Goal: Information Seeking & Learning: Learn about a topic

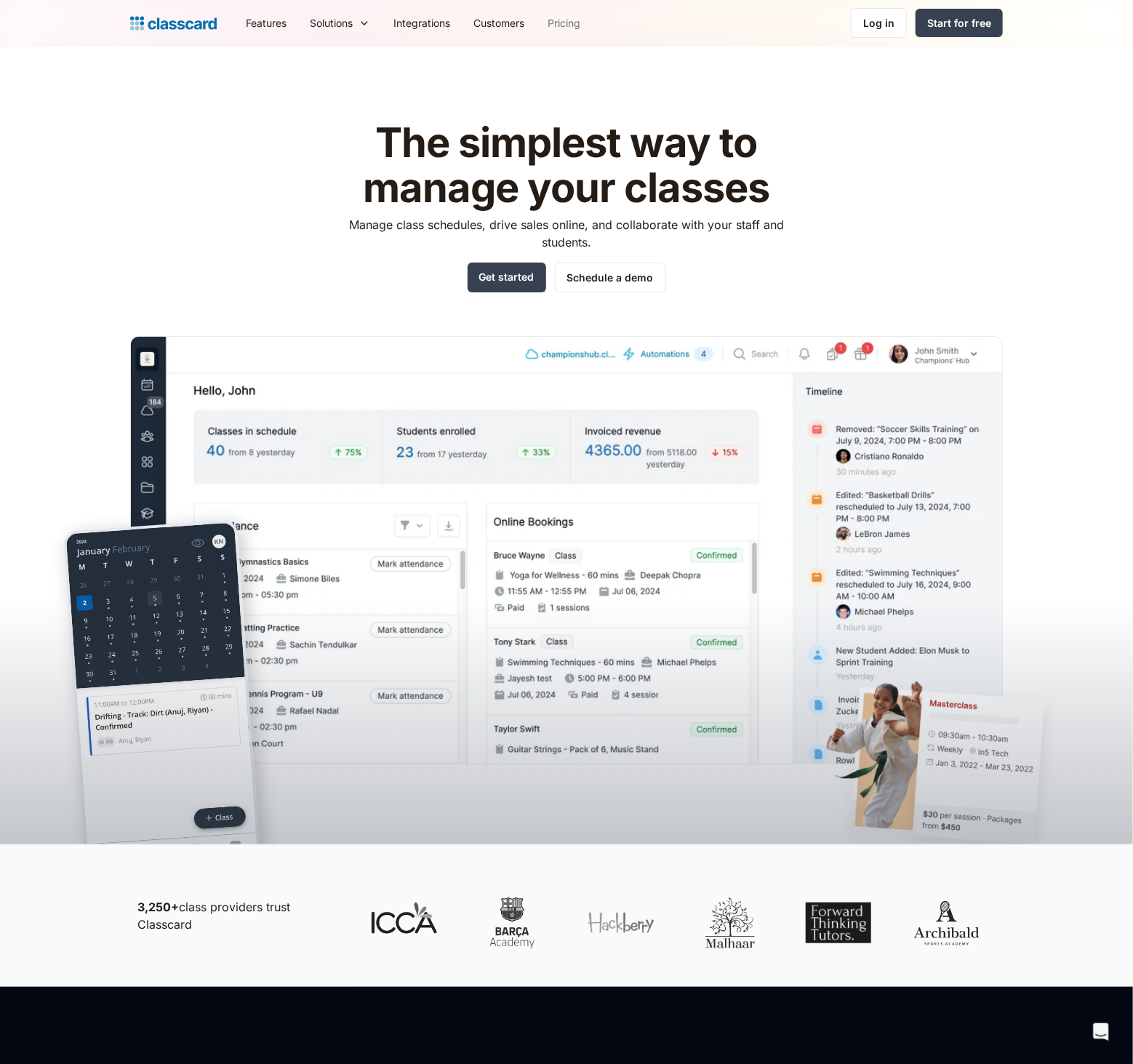
click at [570, 23] on link "Pricing" at bounding box center [563, 23] width 56 height 33
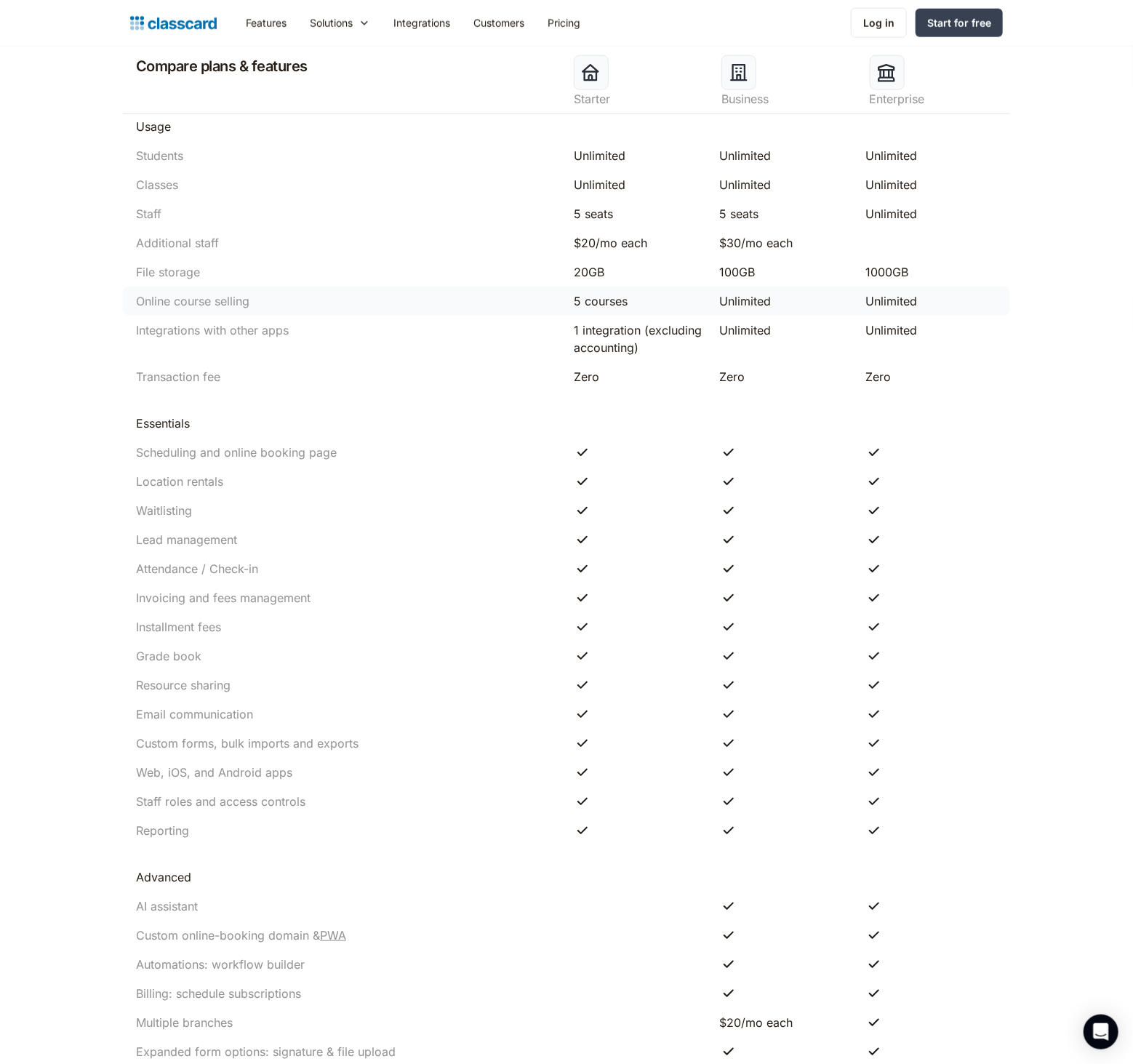
scroll to position [873, 0]
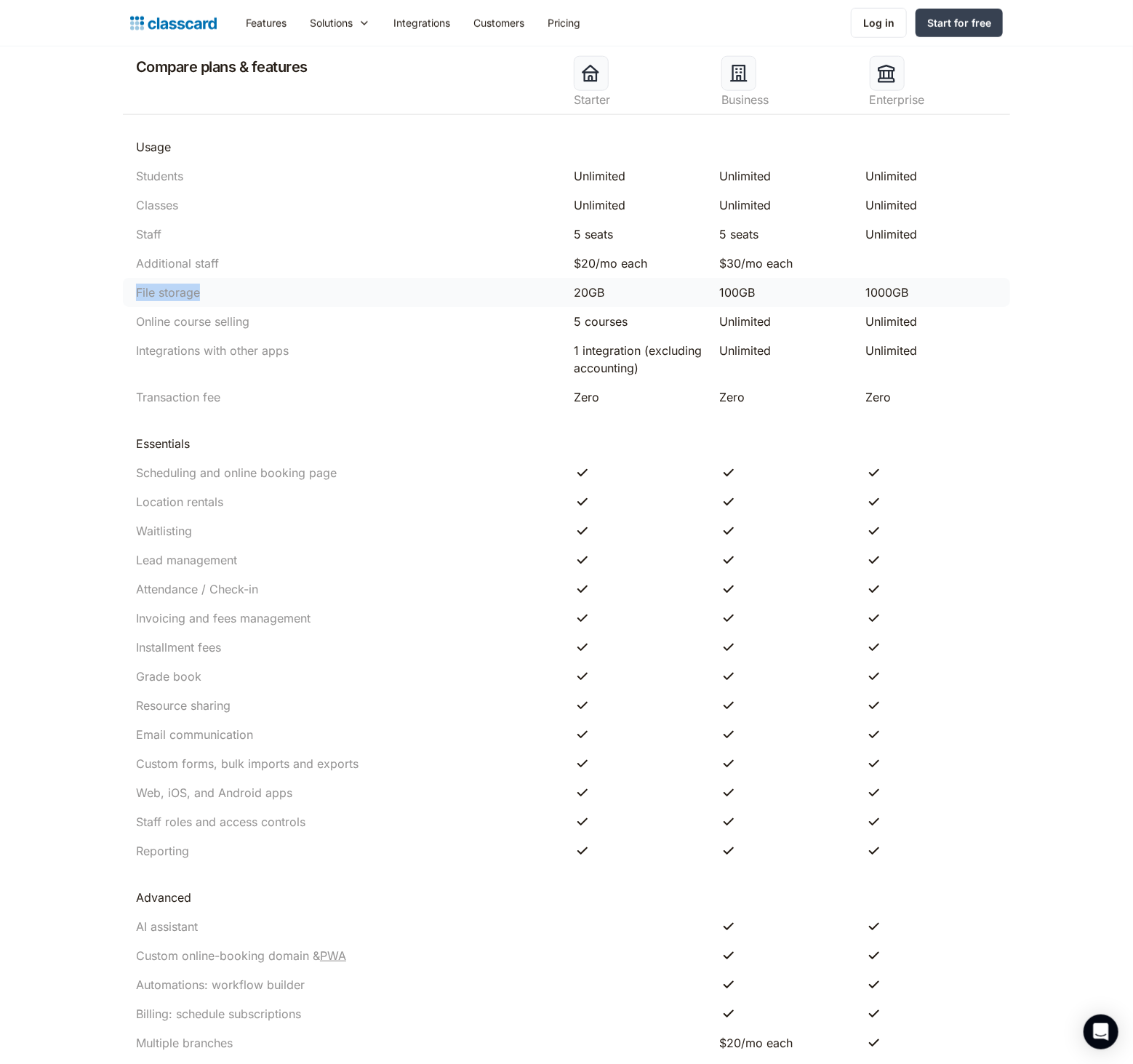
drag, startPoint x: 138, startPoint y: 293, endPoint x: 228, endPoint y: 287, distance: 90.2
click at [228, 287] on div "File storage" at bounding box center [348, 292] width 438 height 18
click at [76, 479] on header "Compare plans & features Starter Business Enterprise Usage Students Unlimited U…" at bounding box center [566, 662] width 1133 height 1380
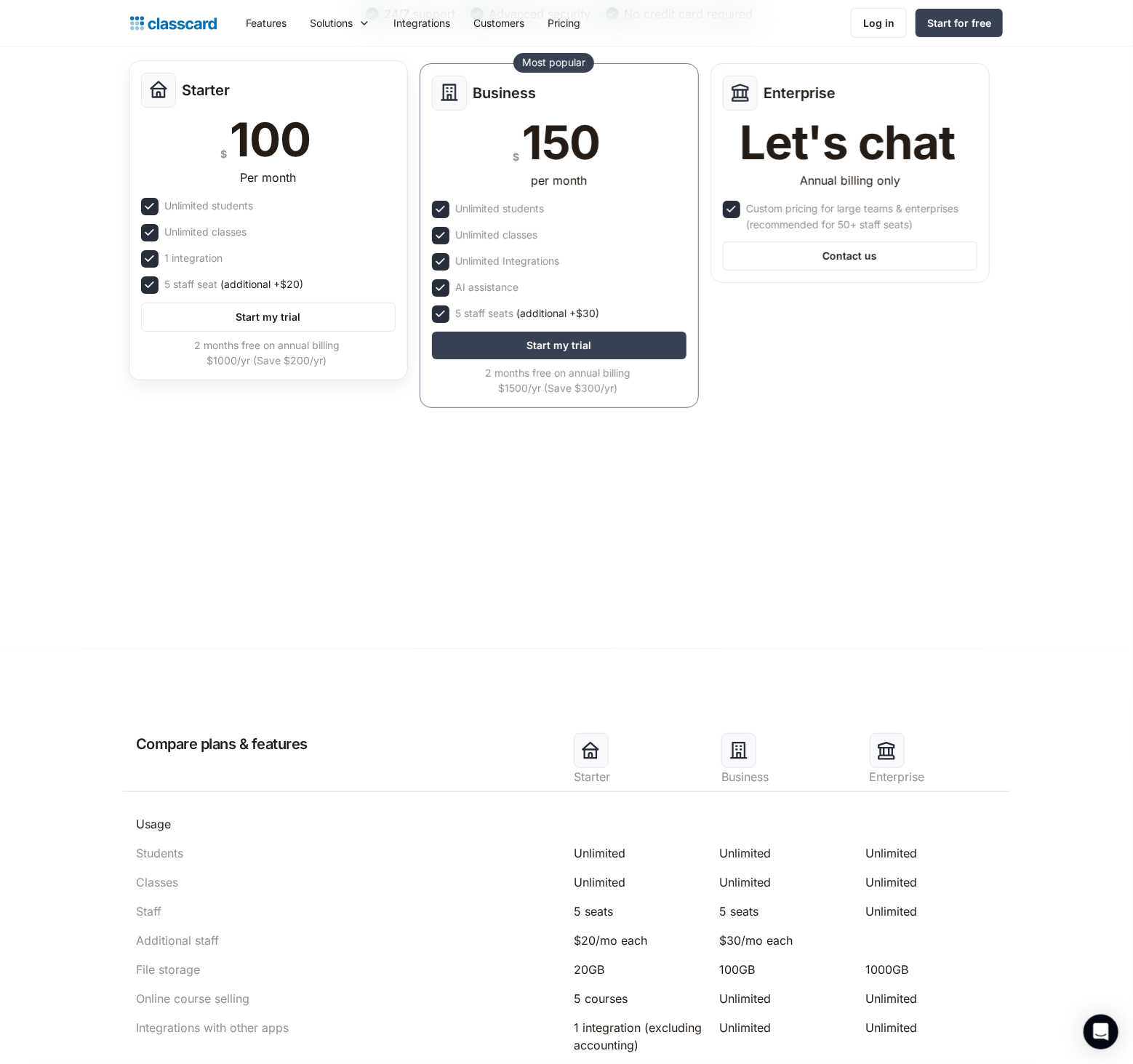
scroll to position [0, 0]
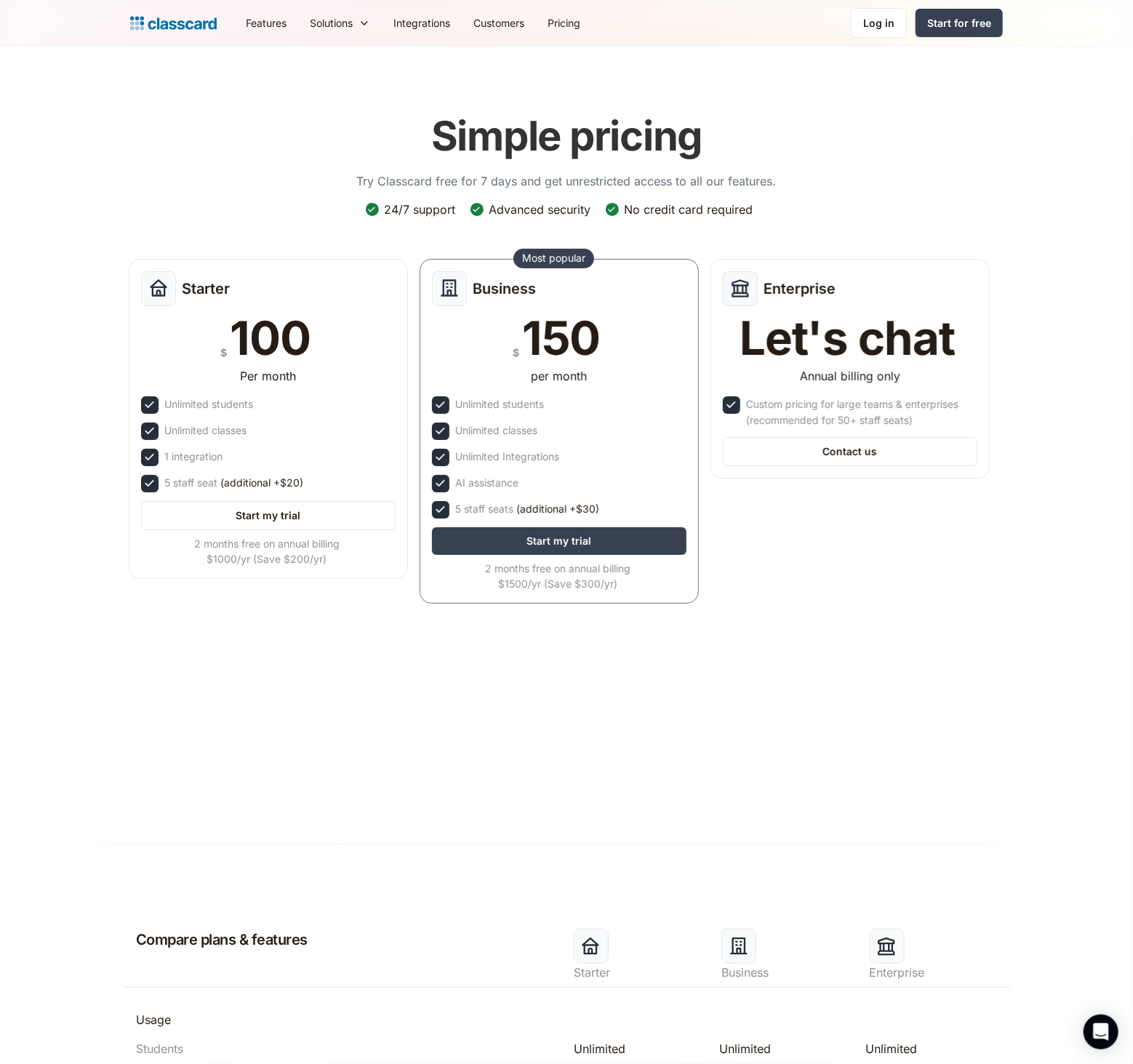
click at [192, 17] on img "home" at bounding box center [174, 23] width 87 height 21
